Goal: Task Accomplishment & Management: Complete application form

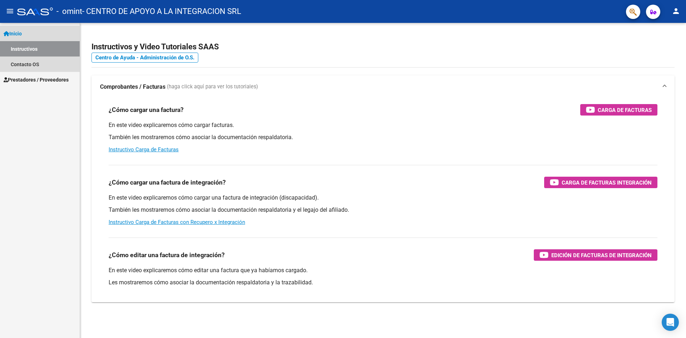
click at [22, 35] on span "Inicio" at bounding box center [13, 34] width 18 height 8
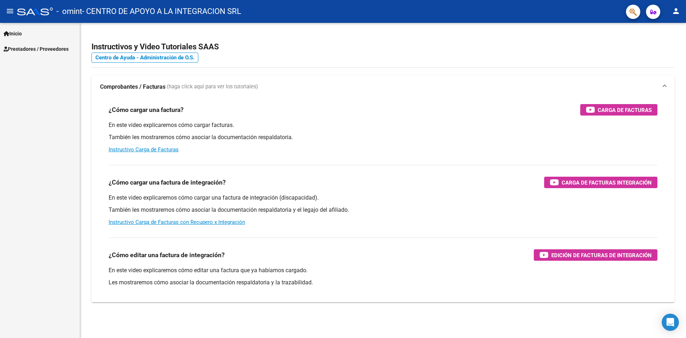
click at [27, 50] on span "Prestadores / Proveedores" at bounding box center [36, 49] width 65 height 8
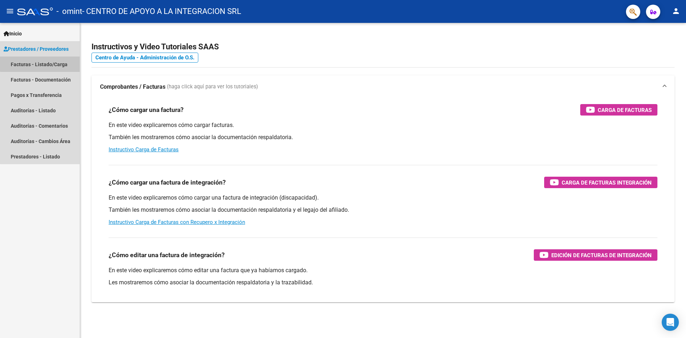
click at [52, 63] on link "Facturas - Listado/Carga" at bounding box center [40, 63] width 80 height 15
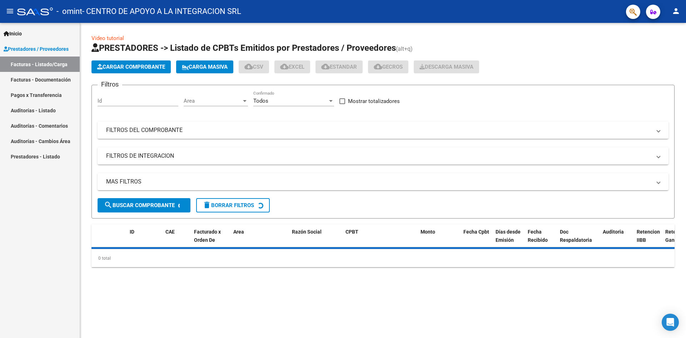
click at [134, 68] on span "Cargar Comprobante" at bounding box center [131, 67] width 68 height 6
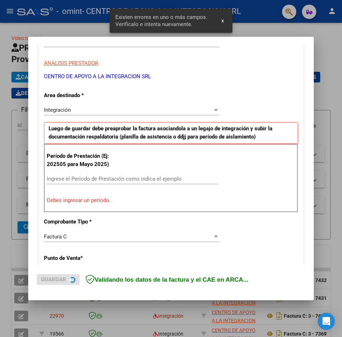
scroll to position [126, 0]
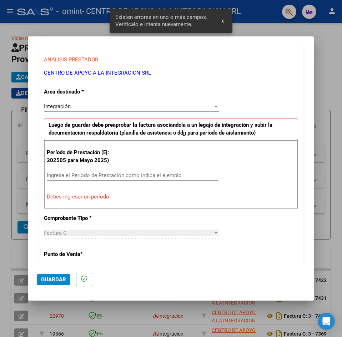
click at [131, 171] on div "Ingrese el Período de Prestación como indica el ejemplo" at bounding box center [132, 175] width 171 height 11
click at [131, 173] on input "Ingrese el Período de Prestación como indica el ejemplo" at bounding box center [132, 175] width 171 height 6
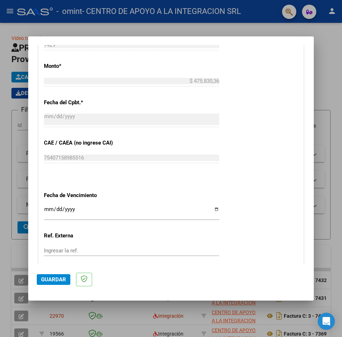
scroll to position [431, 0]
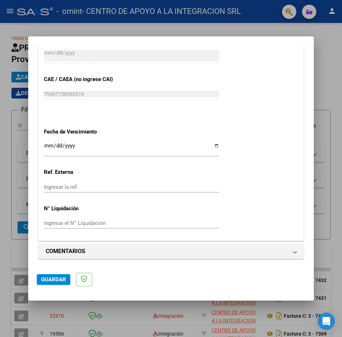
type input "202509"
click at [45, 145] on input "Ingresar la fecha" at bounding box center [131, 148] width 175 height 11
click at [49, 146] on input "[DATE]" at bounding box center [131, 148] width 175 height 11
type input "[DATE]"
click at [55, 279] on span "Guardar" at bounding box center [53, 280] width 25 height 6
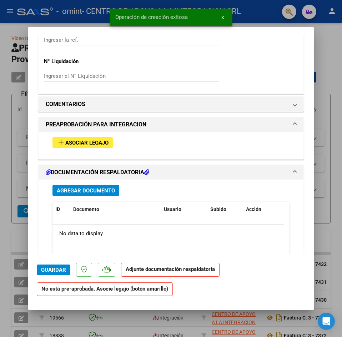
scroll to position [572, 0]
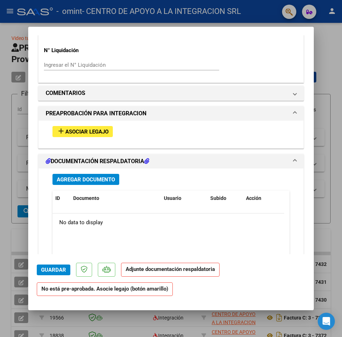
click at [96, 180] on span "Agregar Documento" at bounding box center [86, 179] width 58 height 6
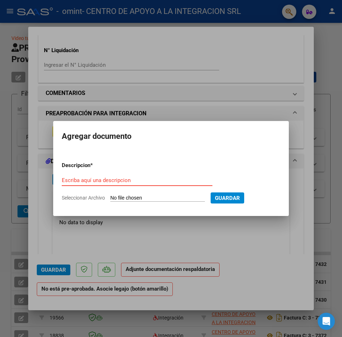
type input "C:\fakepath\[PERSON_NAME] SEPTIEMBRE.pdf"
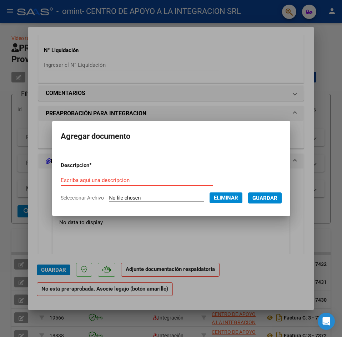
click at [131, 176] on div "Escriba aquí una descripcion" at bounding box center [137, 180] width 153 height 11
type input "planilla vera alma"
click at [278, 200] on span "Guardar" at bounding box center [265, 198] width 25 height 6
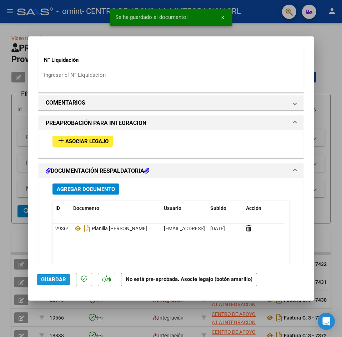
click at [50, 280] on span "Guardar" at bounding box center [53, 280] width 25 height 6
click at [234, 322] on div at bounding box center [171, 168] width 342 height 337
type input "$ 0,00"
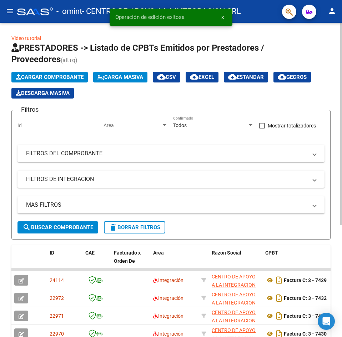
click at [295, 47] on h1 "PRESTADORES -> Listado de CPBTs Emitidos por Prestadores / Proveedores (alt+q)" at bounding box center [170, 54] width 319 height 24
